Goal: Task Accomplishment & Management: Use online tool/utility

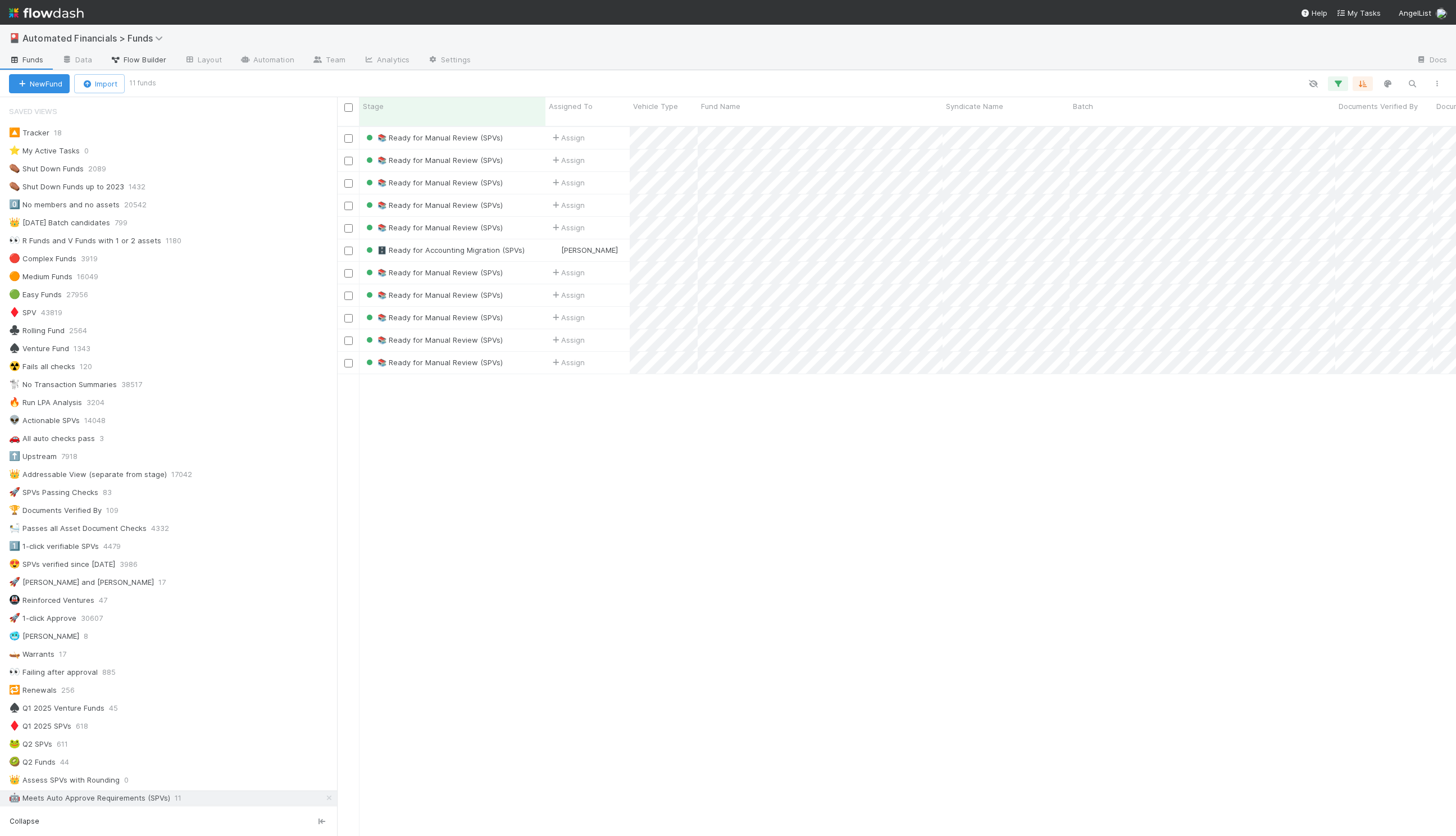
click at [161, 58] on span "Flow Builder" at bounding box center [138, 60] width 56 height 11
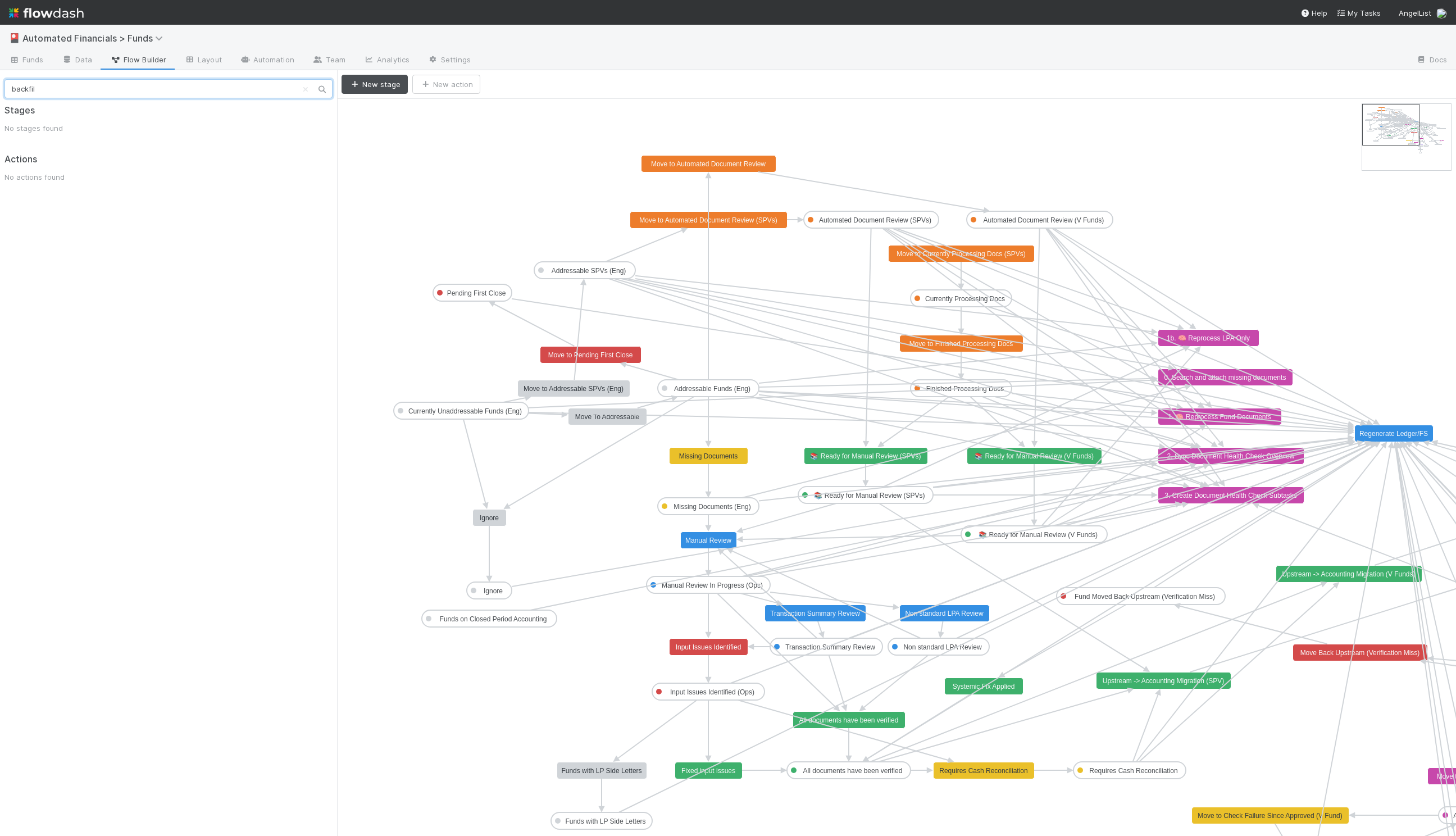
type input "backfill"
type input "B"
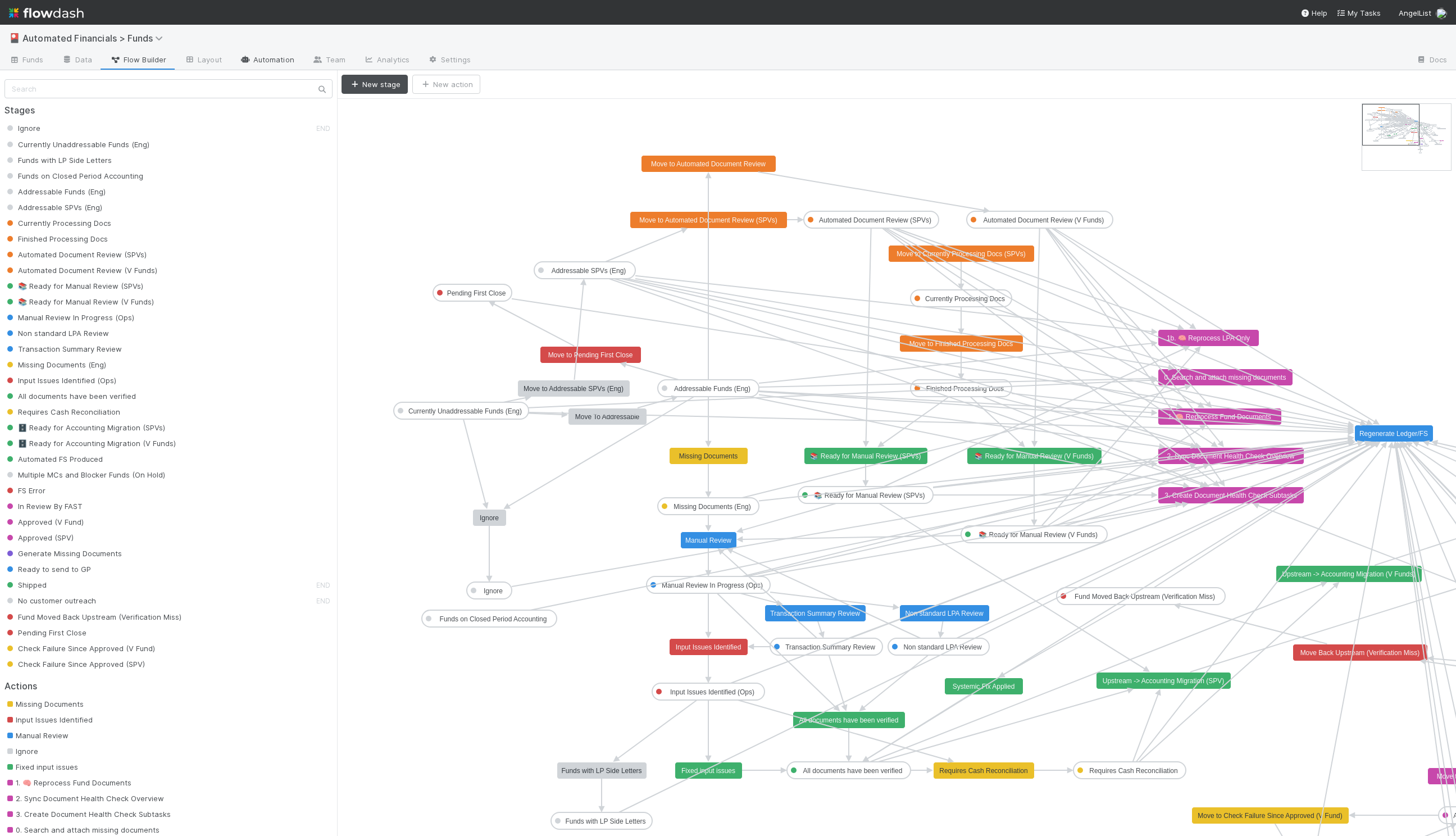
click at [259, 54] on link "Automation" at bounding box center [267, 61] width 72 height 18
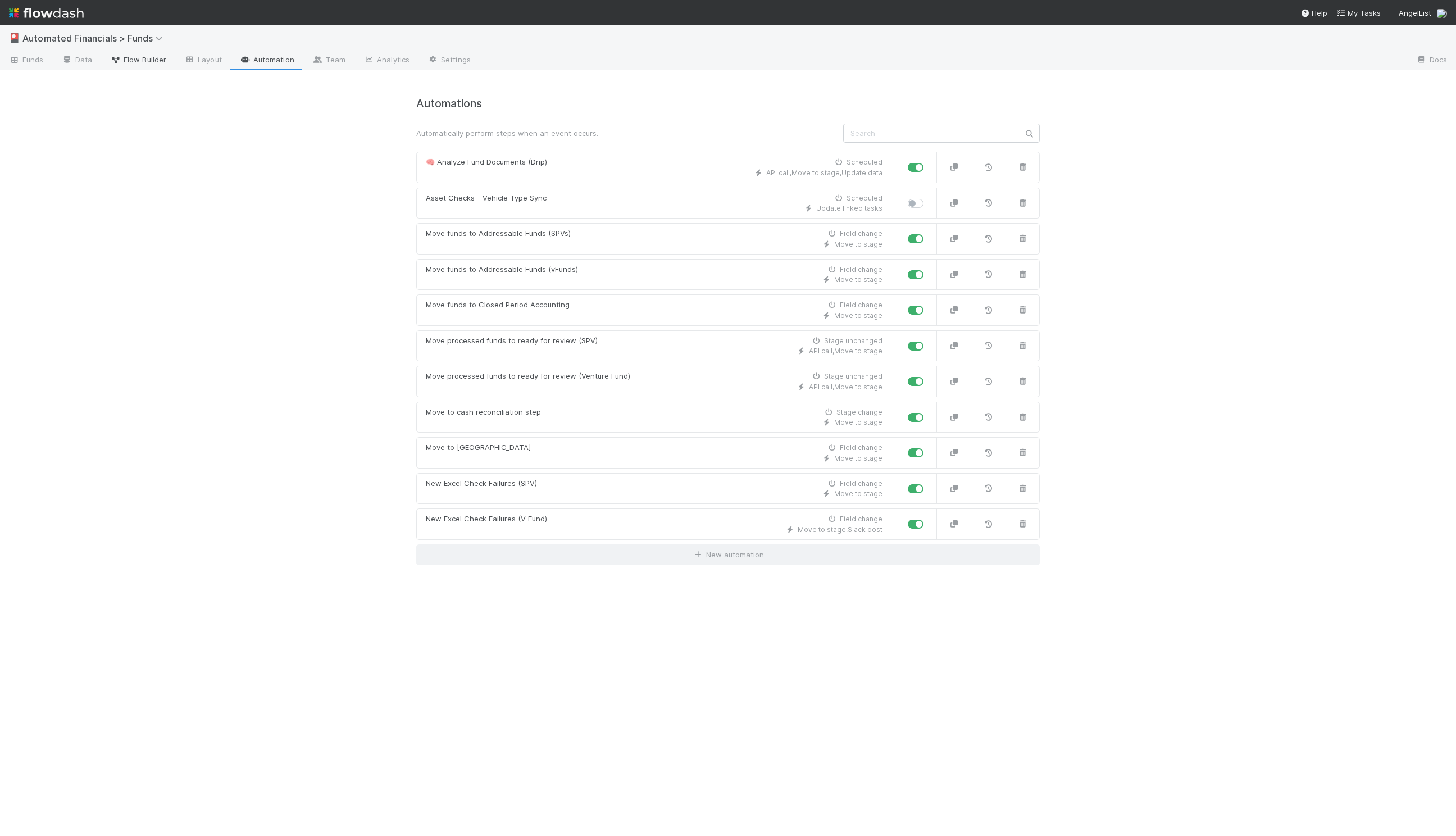
click at [125, 56] on span "Flow Builder" at bounding box center [138, 60] width 56 height 11
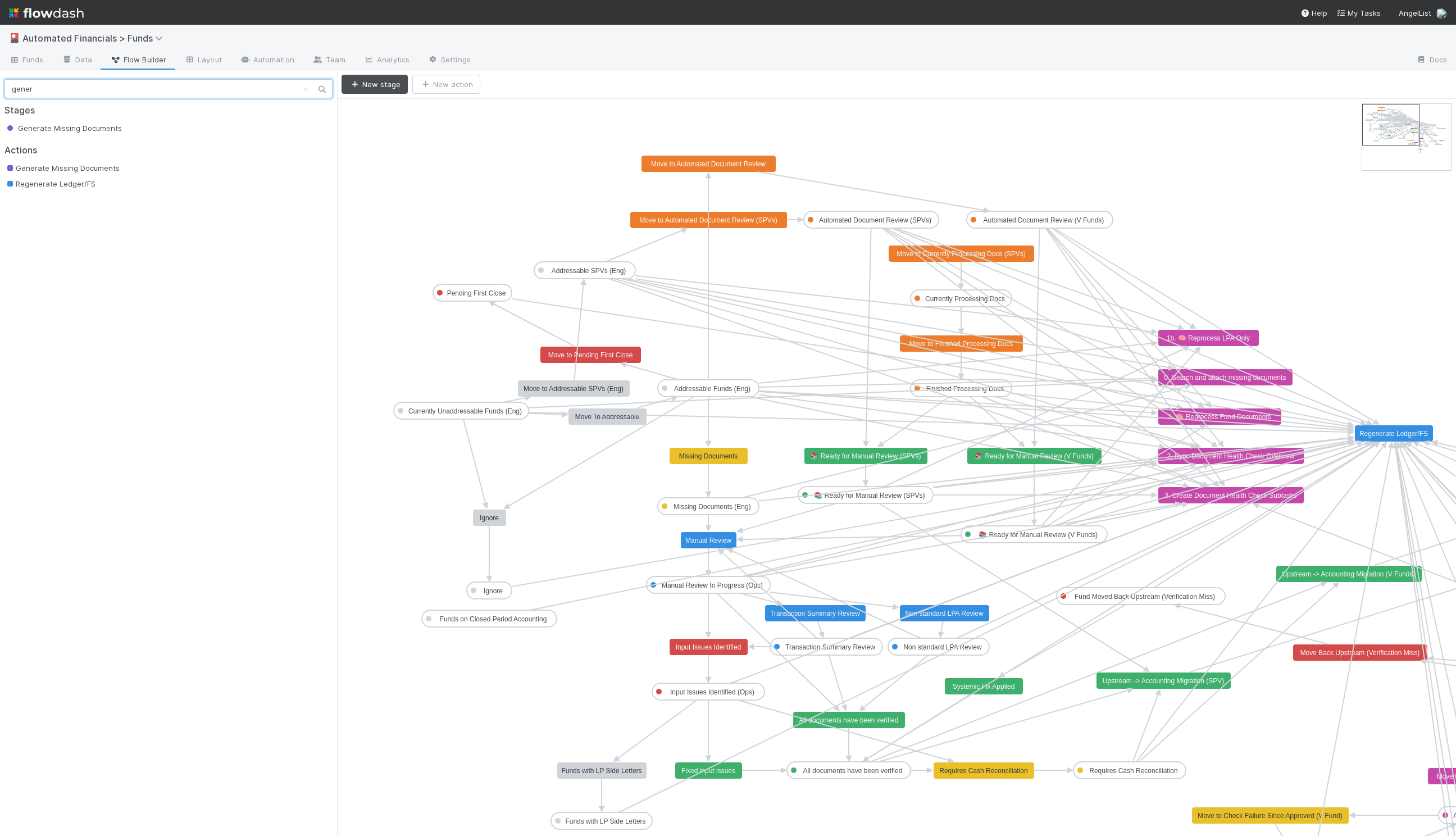
type input "gener"
click at [81, 183] on span "Regenerate Ledger/FS" at bounding box center [50, 184] width 91 height 9
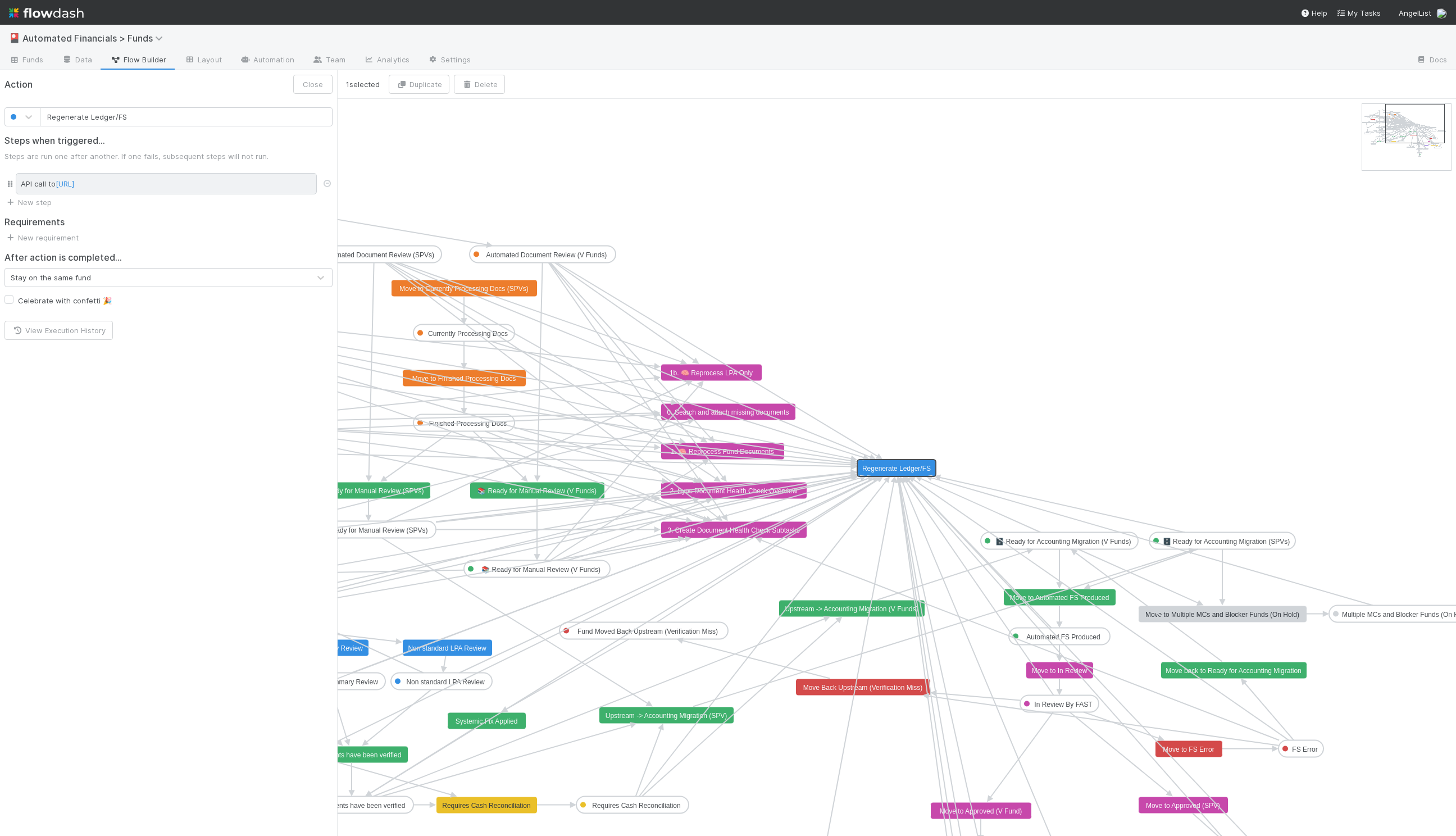
click at [74, 182] on span "[URL]" at bounding box center [64, 184] width 18 height 9
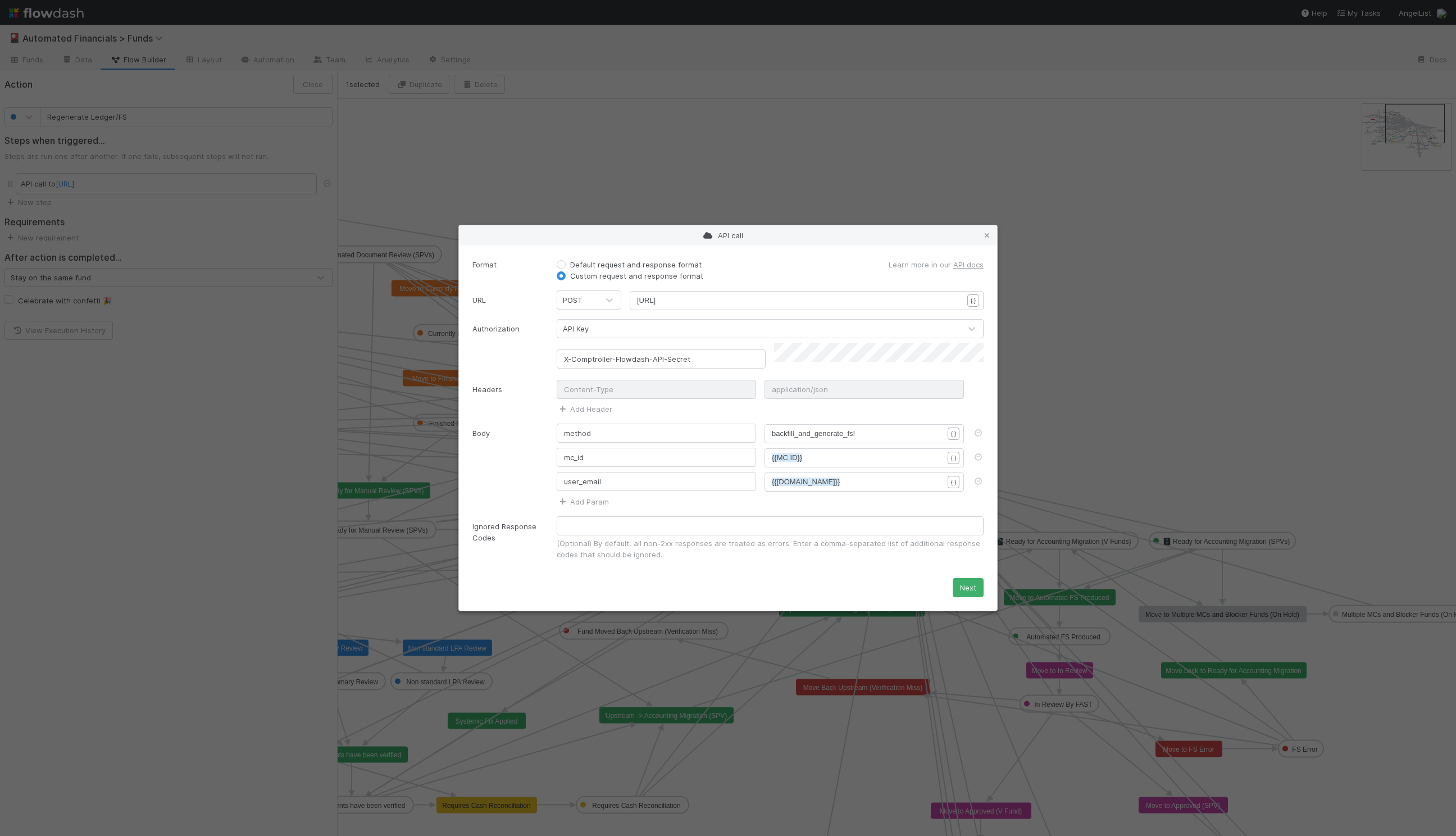
click at [238, 429] on div "API call Format Default request and response format Custom request and response…" at bounding box center [728, 418] width 1456 height 836
